Goal: Use online tool/utility: Utilize a website feature to perform a specific function

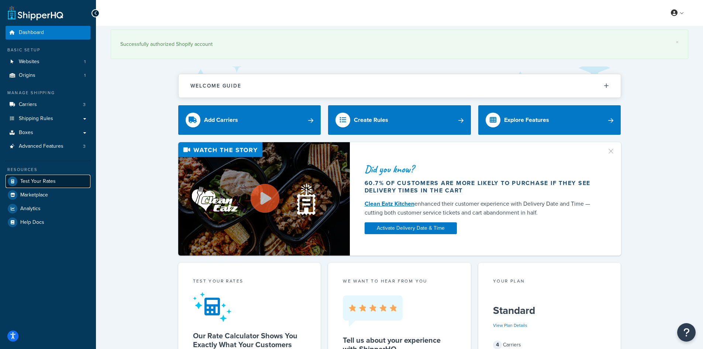
click at [45, 184] on span "Test Your Rates" at bounding box center [37, 181] width 35 height 6
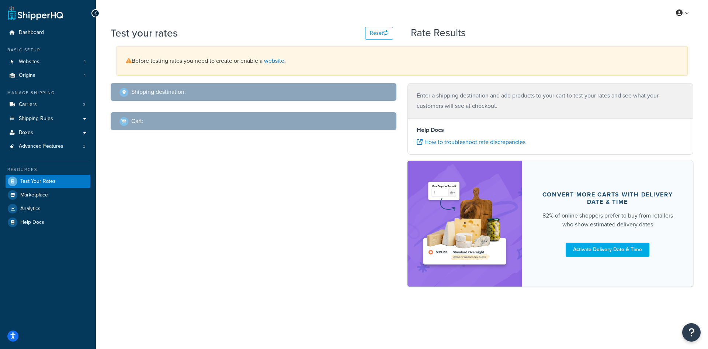
select select "[GEOGRAPHIC_DATA]"
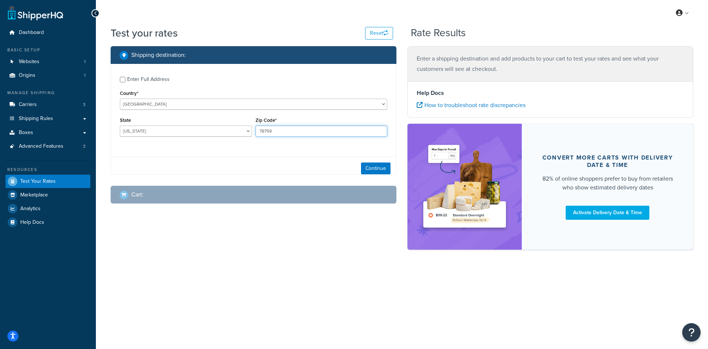
click at [291, 128] on input "78759" at bounding box center [322, 130] width 132 height 11
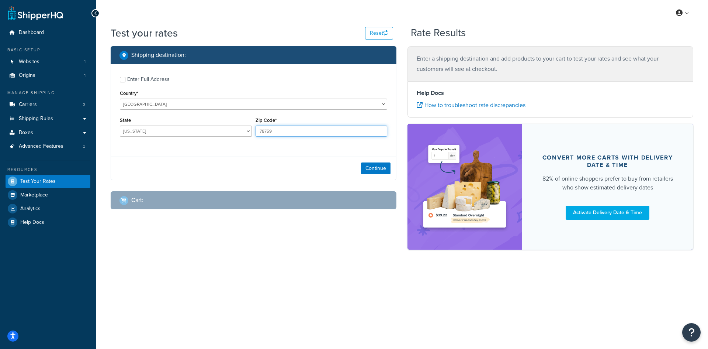
click at [291, 128] on input "78759" at bounding box center [322, 130] width 132 height 11
paste input "5.1"
click at [280, 129] on input "5.19" at bounding box center [322, 130] width 132 height 11
type input "29483"
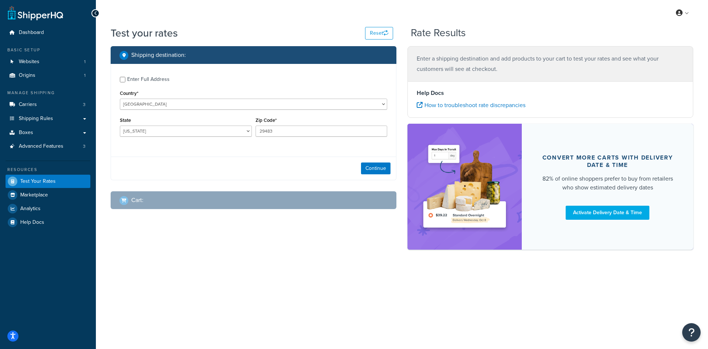
click at [118, 129] on div "State [US_STATE] [US_STATE] [US_STATE] [US_STATE] [US_STATE] Armed Forces Ameri…" at bounding box center [186, 128] width 136 height 27
click at [141, 129] on select "[US_STATE] [US_STATE] [US_STATE] [US_STATE] [US_STATE] Armed Forces Americas Ar…" at bounding box center [186, 130] width 132 height 11
select select "SC"
click at [120, 125] on select "[US_STATE] [US_STATE] [US_STATE] [US_STATE] [US_STATE] Armed Forces Americas Ar…" at bounding box center [186, 130] width 132 height 11
click at [379, 171] on button "Continue" at bounding box center [376, 168] width 30 height 12
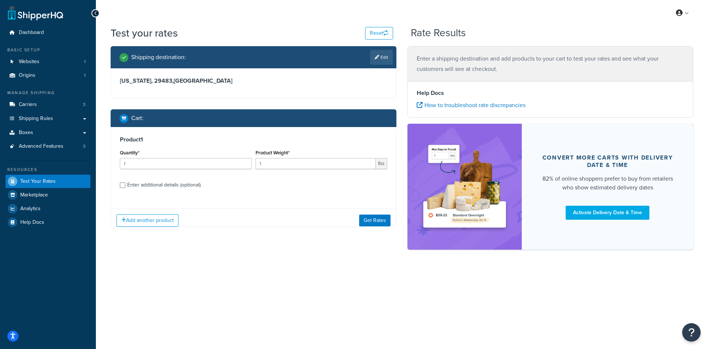
click at [171, 181] on label "Enter additional details (optional)" at bounding box center [257, 184] width 260 height 12
click at [125, 182] on input "Enter additional details (optional)" at bounding box center [123, 185] width 6 height 6
checkbox input "true"
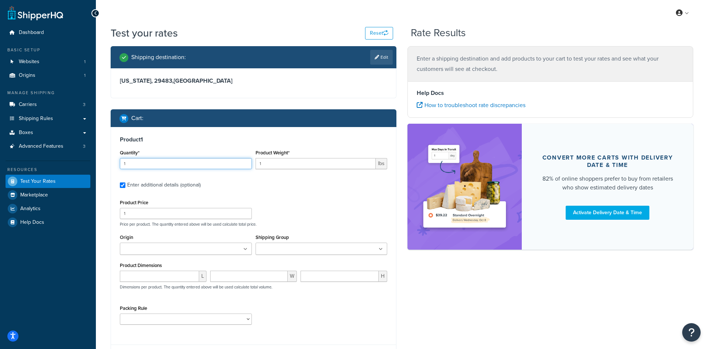
click at [176, 162] on input "1" at bounding box center [186, 163] width 132 height 11
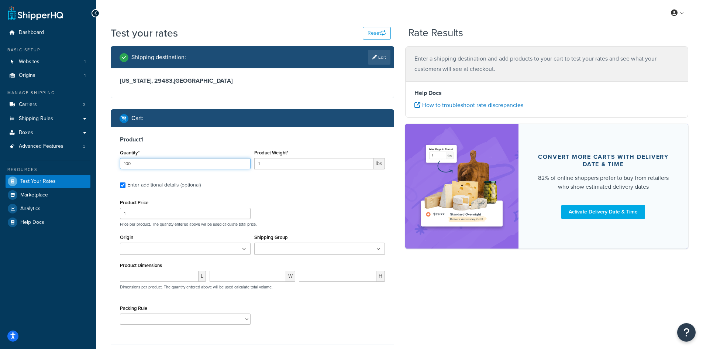
type input "100"
paste input "5.19"
type input "5.19"
click at [121, 186] on input "Enter additional details (optional)" at bounding box center [123, 185] width 6 height 6
checkbox input "false"
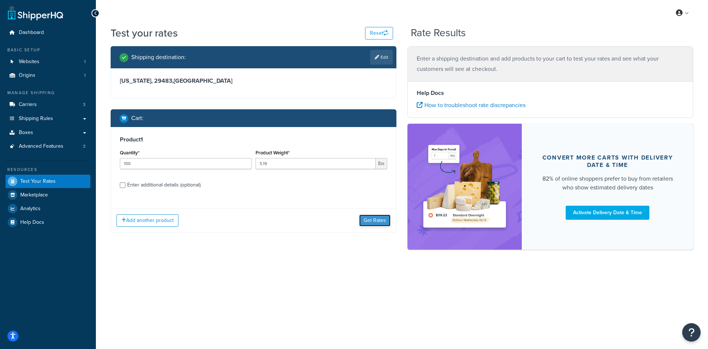
click at [373, 217] on button "Get Rates" at bounding box center [374, 220] width 31 height 12
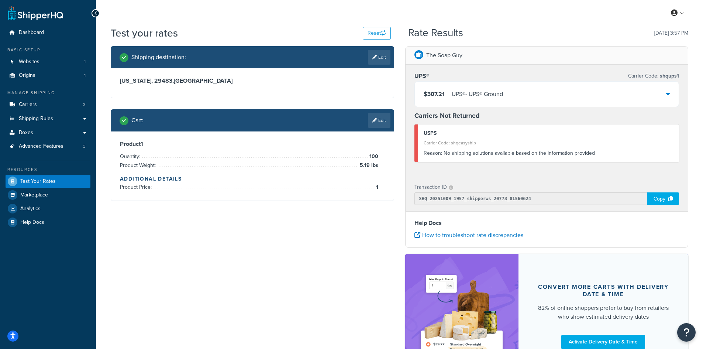
click at [442, 100] on div "$307.21 UPS® - UPS® Ground" at bounding box center [547, 94] width 264 height 25
